Goal: Task Accomplishment & Management: Complete application form

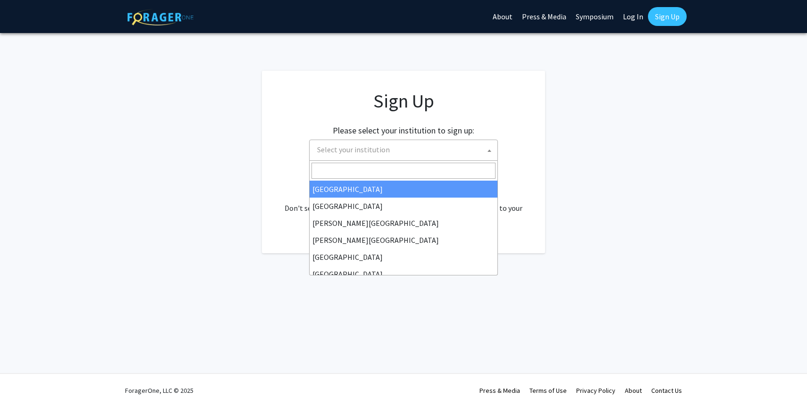
click at [457, 149] on span "Select your institution" at bounding box center [405, 149] width 184 height 19
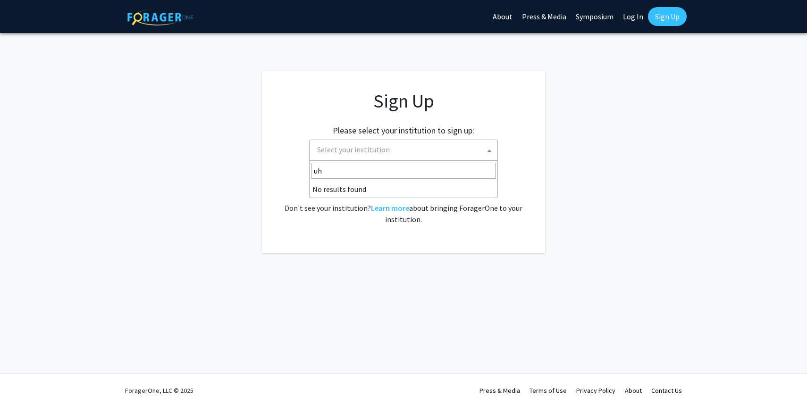
type input "u"
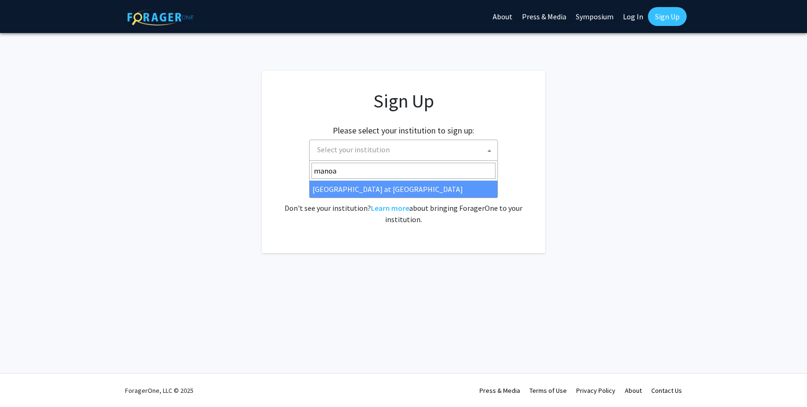
type input "manoa"
select select "18"
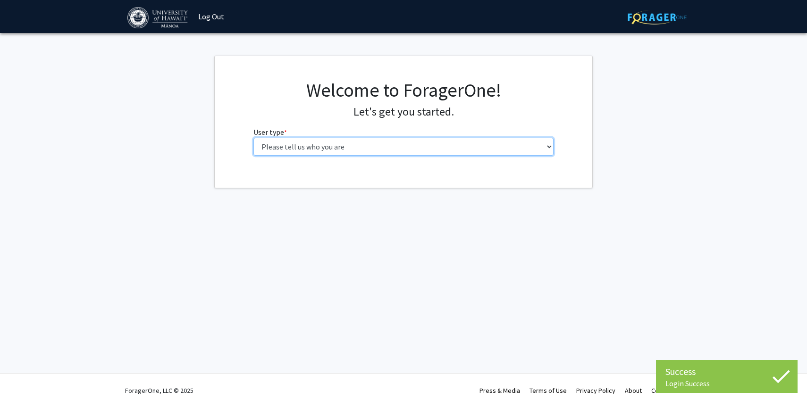
click at [428, 147] on select "Please tell us who you are Undergraduate Student Master's Student Doctoral Cand…" at bounding box center [403, 147] width 301 height 18
select select "2: masters"
click at [253, 138] on select "Please tell us who you are Undergraduate Student Master's Student Doctoral Cand…" at bounding box center [403, 147] width 301 height 18
